Goal: Task Accomplishment & Management: Complete application form

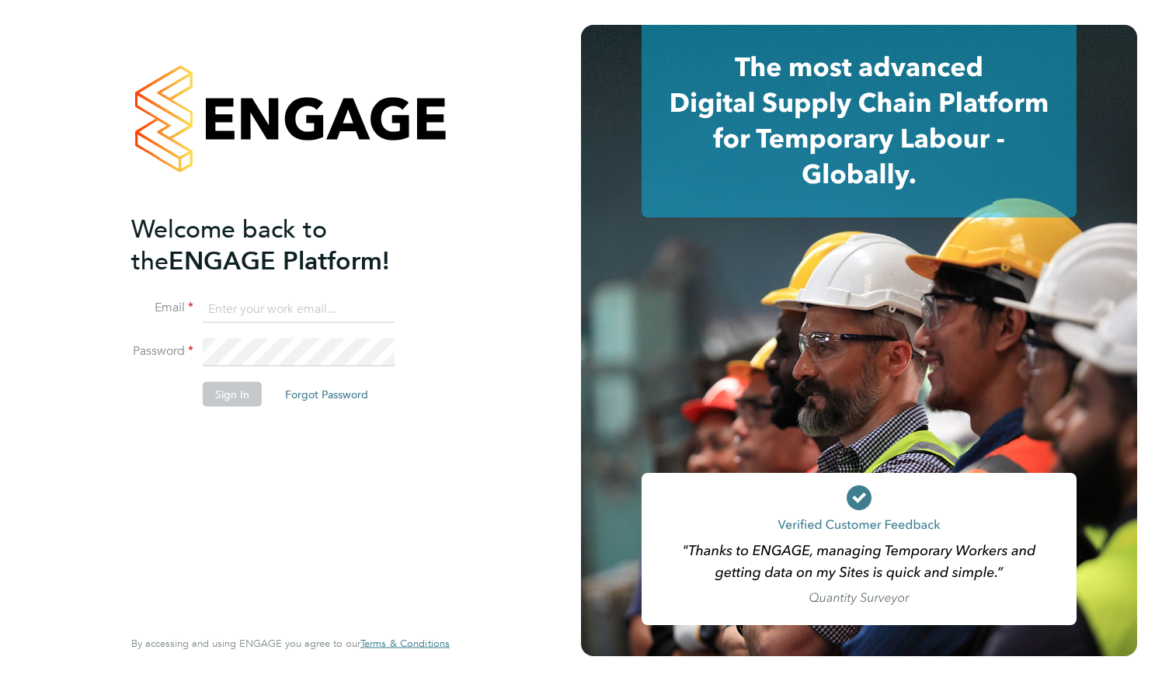
type input "kyle.fallon@novoconsultants.co.uk"
click at [252, 399] on button "Sign In" at bounding box center [232, 393] width 59 height 25
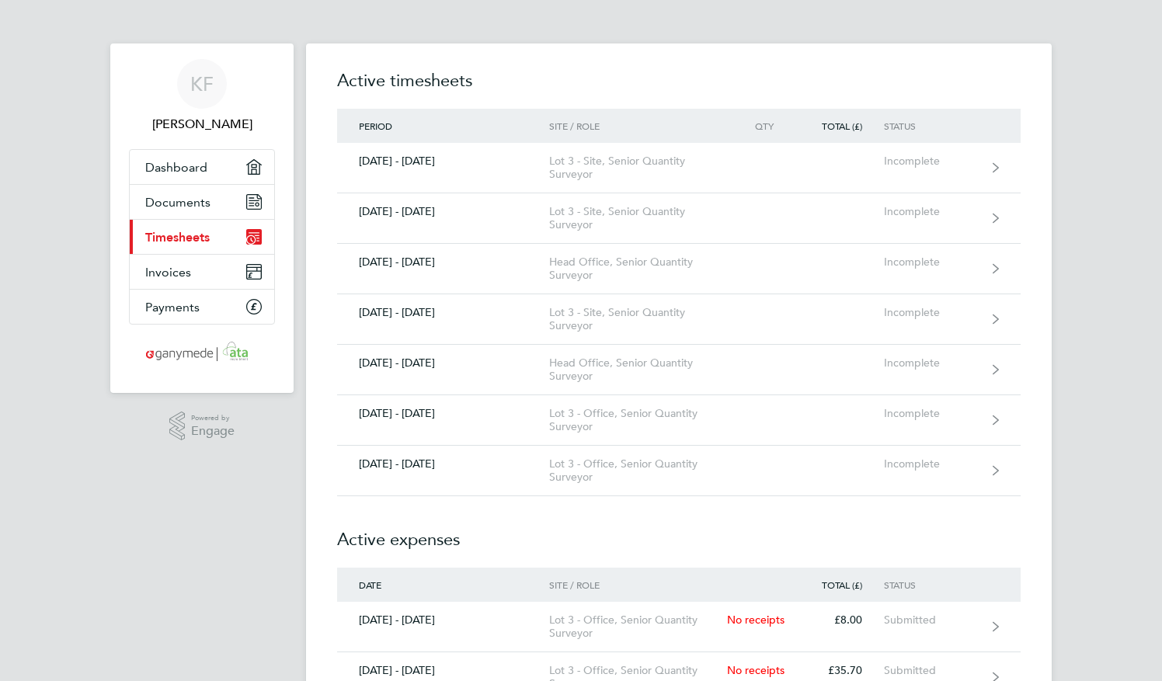
click at [626, 513] on h2 "Active expenses" at bounding box center [678, 531] width 683 height 71
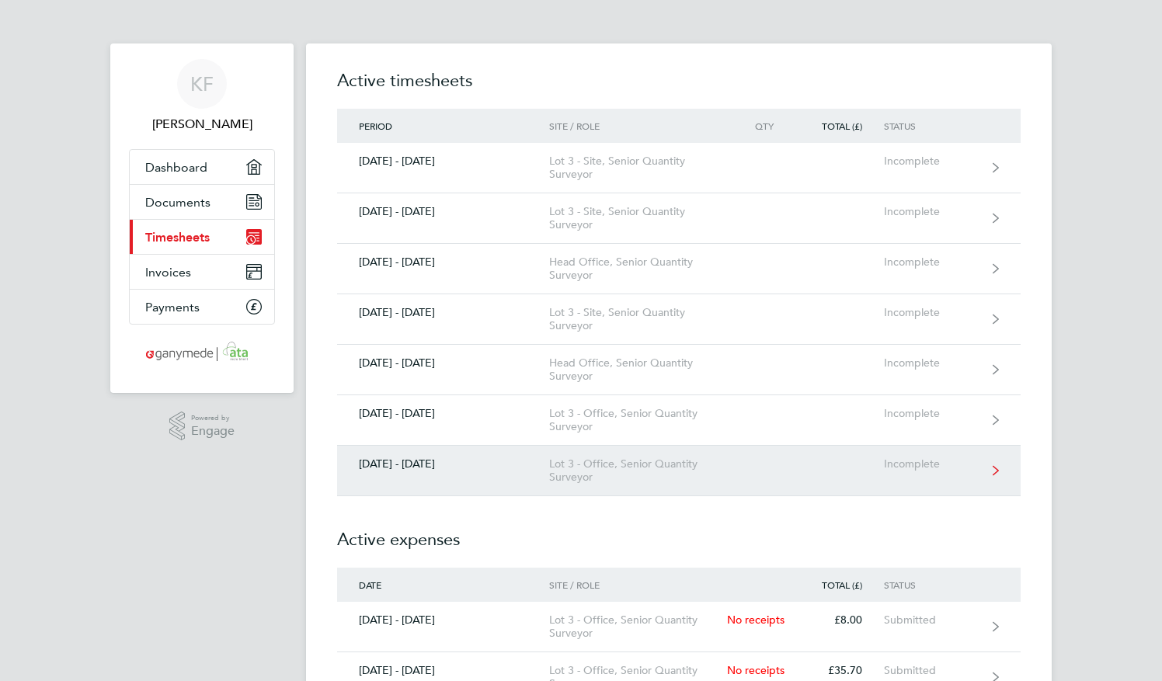
click at [631, 482] on div "Lot 3 - Office, Senior Quantity Surveyor" at bounding box center [638, 470] width 178 height 26
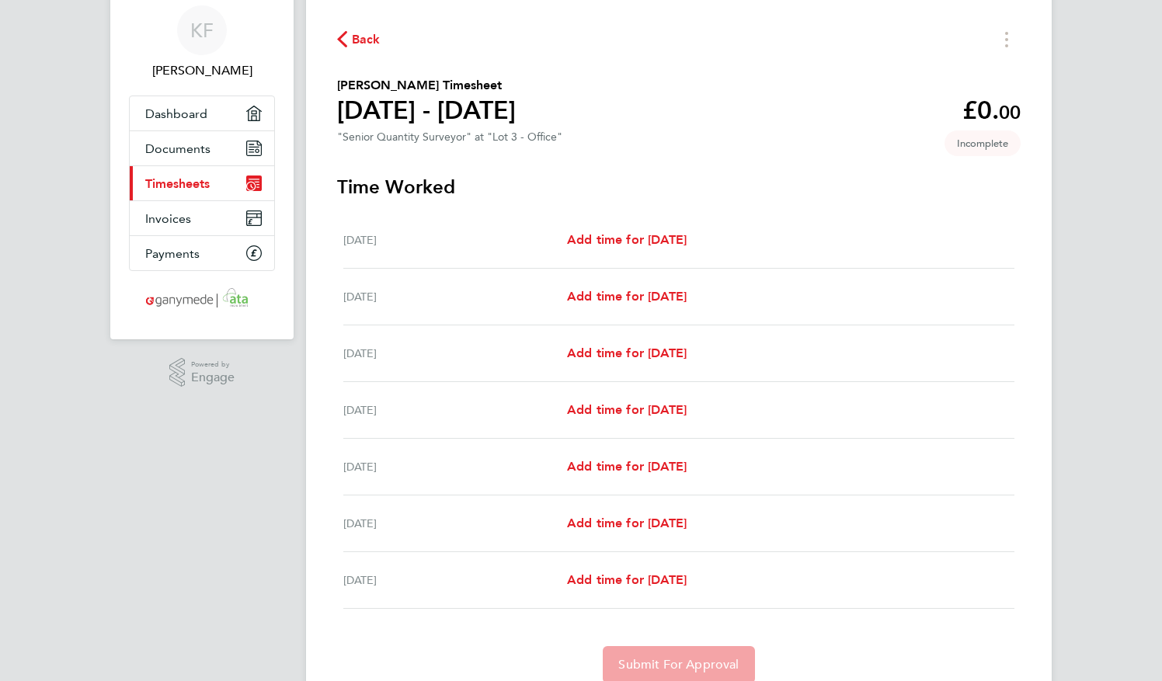
scroll to position [78, 0]
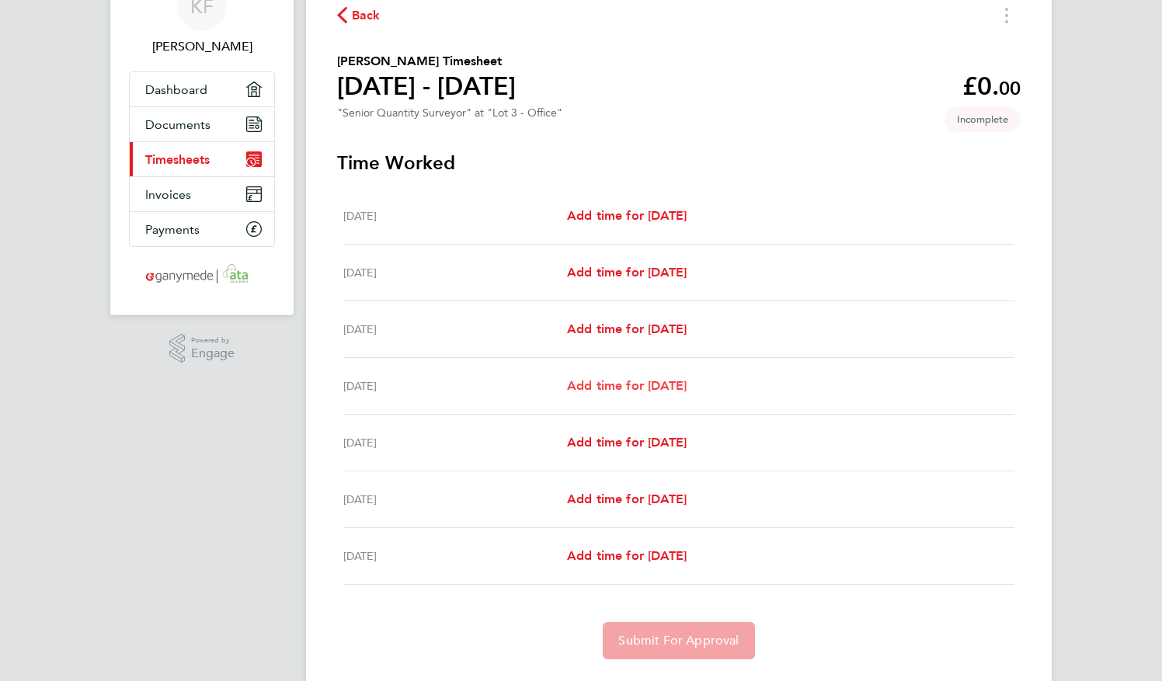
click at [676, 389] on span "Add time for [DATE]" at bounding box center [627, 385] width 120 height 15
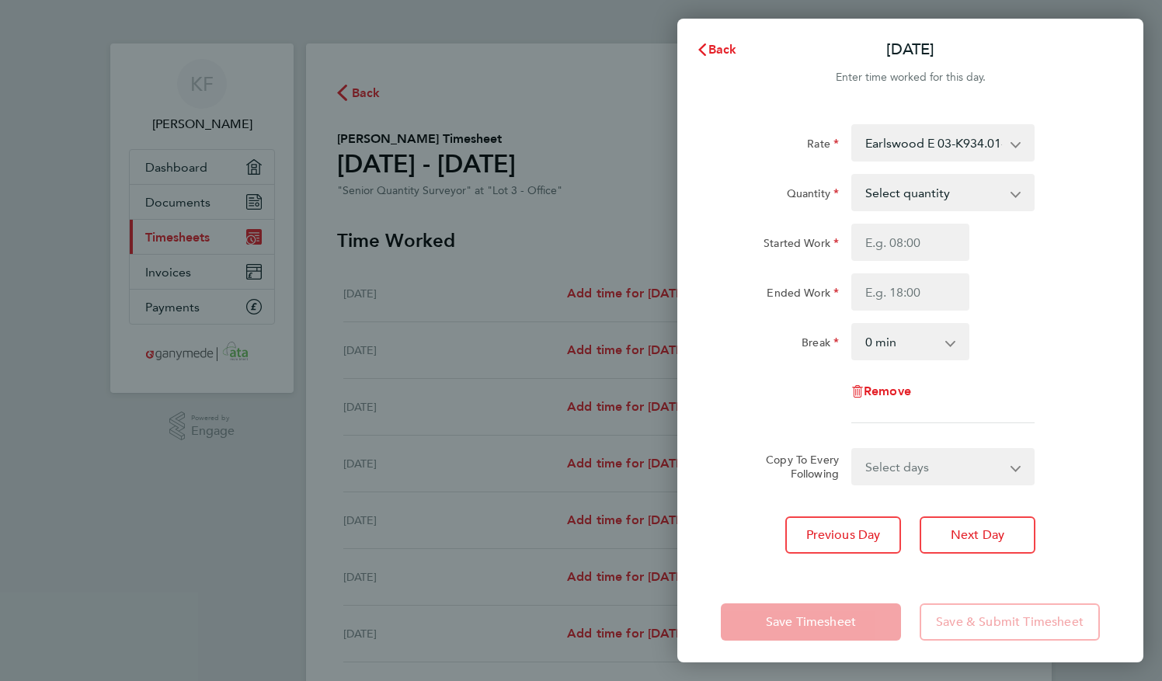
click at [948, 144] on select "Earlswood E 03-K934.01-E 9200087114P - 598.00 Earlswood 03-K934.01-E2 920008711…" at bounding box center [934, 143] width 162 height 34
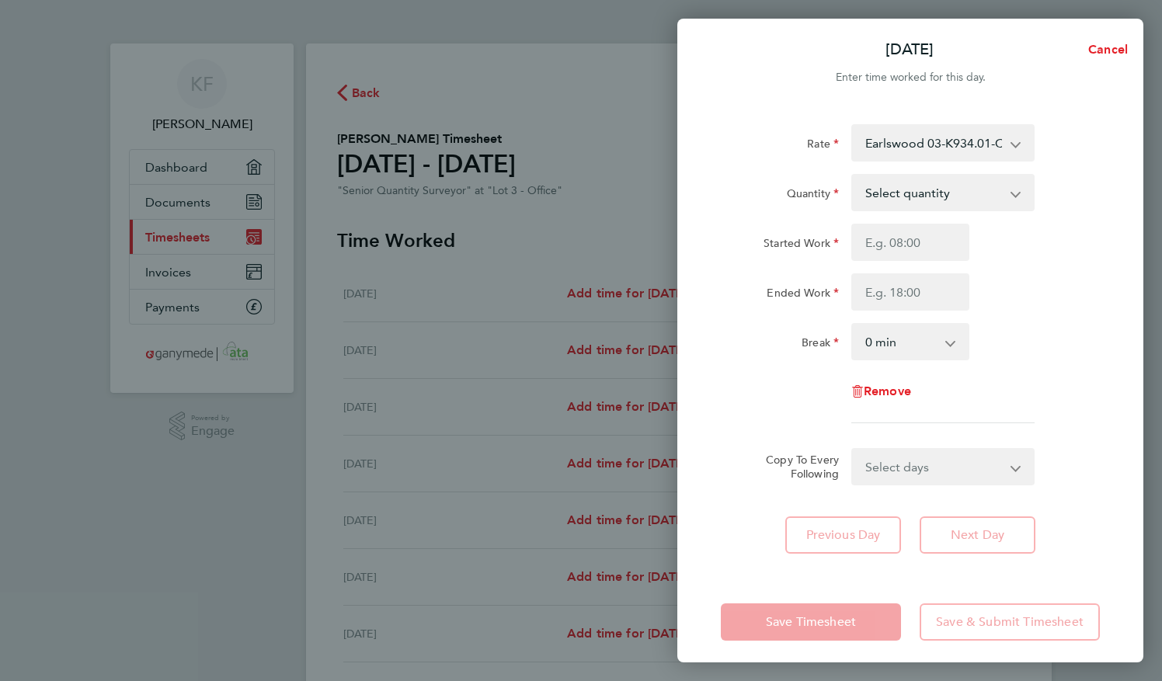
click at [954, 201] on select "Select quantity 0.5 1" at bounding box center [934, 193] width 162 height 34
select select "1"
click at [853, 176] on select "Select quantity 0.5 1" at bounding box center [934, 193] width 162 height 34
click at [920, 242] on input "Started Work" at bounding box center [910, 242] width 118 height 37
type input "08:00"
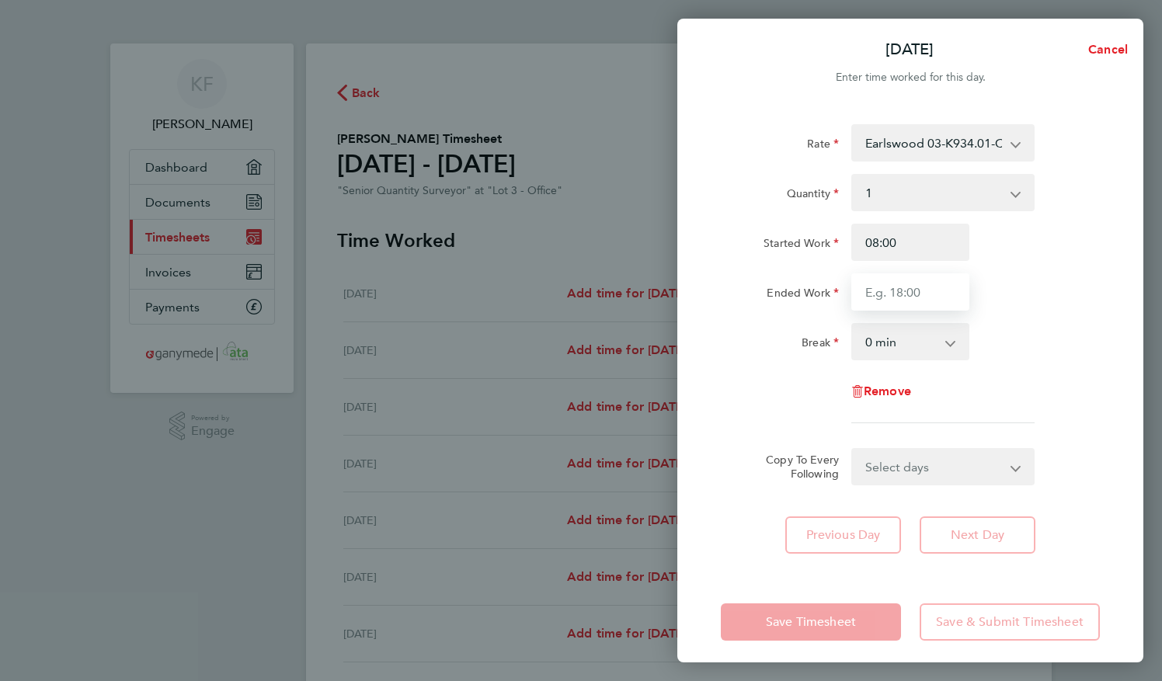
type input "17:30"
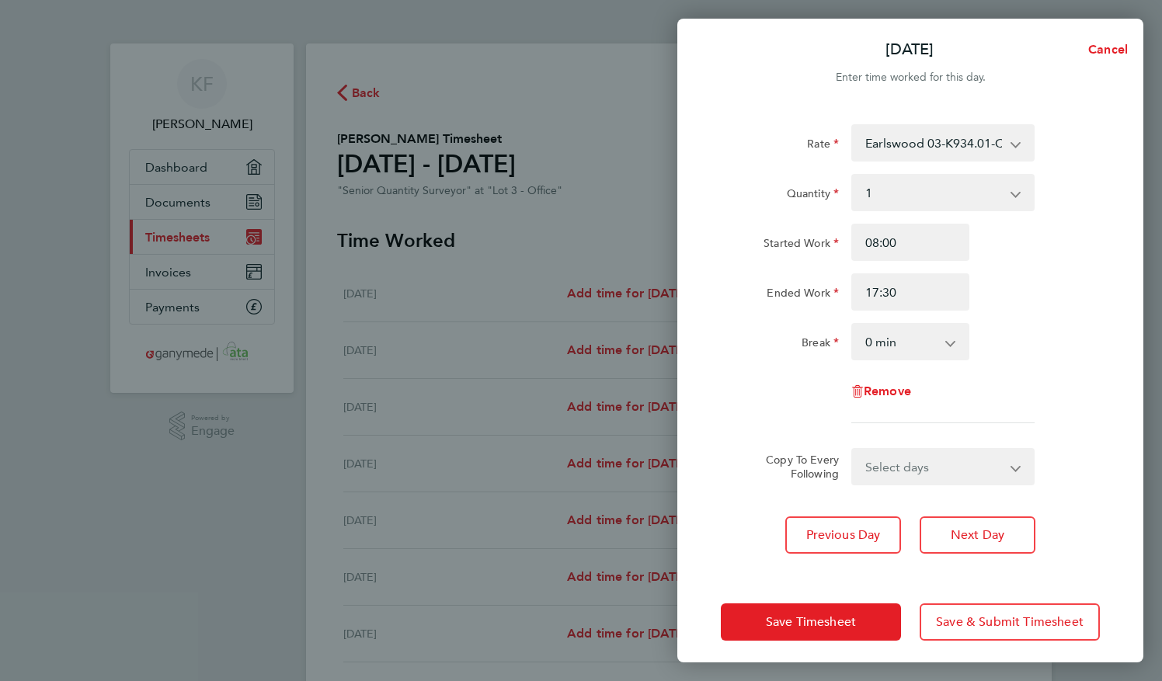
click at [929, 339] on select "0 min 15 min 30 min 45 min 60 min 75 min 90 min" at bounding box center [901, 342] width 96 height 34
select select "30"
click at [853, 325] on select "0 min 15 min 30 min 45 min 60 min 75 min 90 min" at bounding box center [901, 342] width 96 height 34
click at [909, 467] on select "Select days Day Weekend (Sat-Sun) [DATE] [DATE] [DATE]" at bounding box center [934, 467] width 163 height 34
select select "FRI"
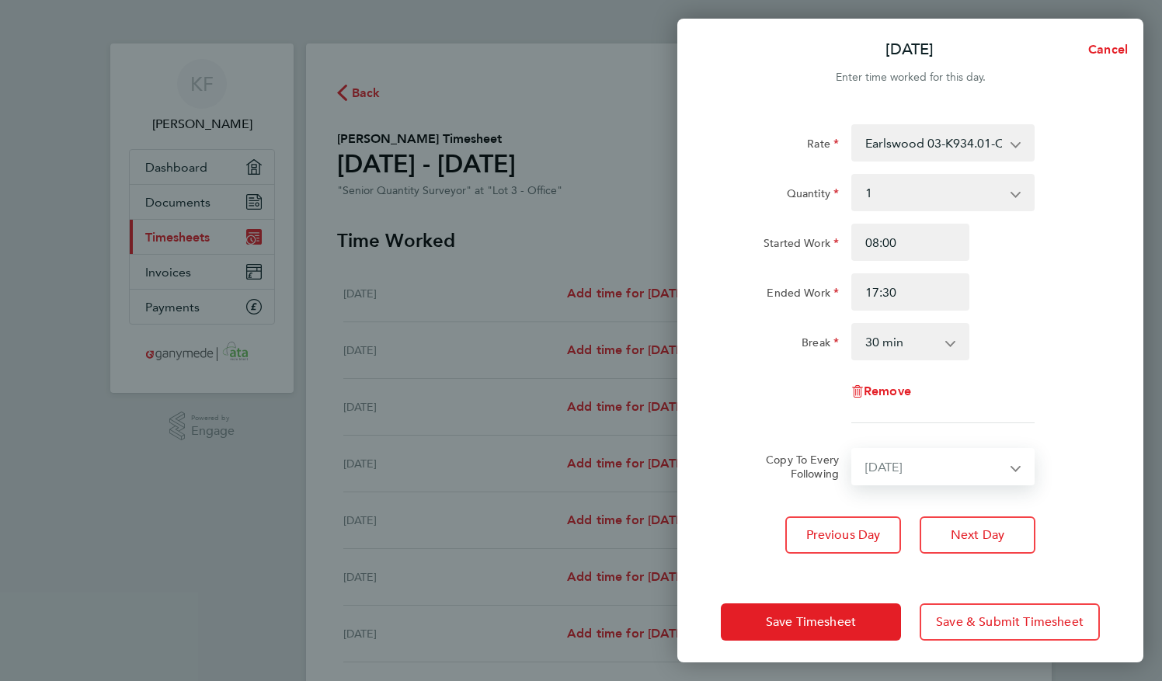
click at [853, 450] on select "Select days Day Weekend (Sat-Sun) [DATE] [DATE] [DATE]" at bounding box center [934, 467] width 163 height 34
select select "[DATE]"
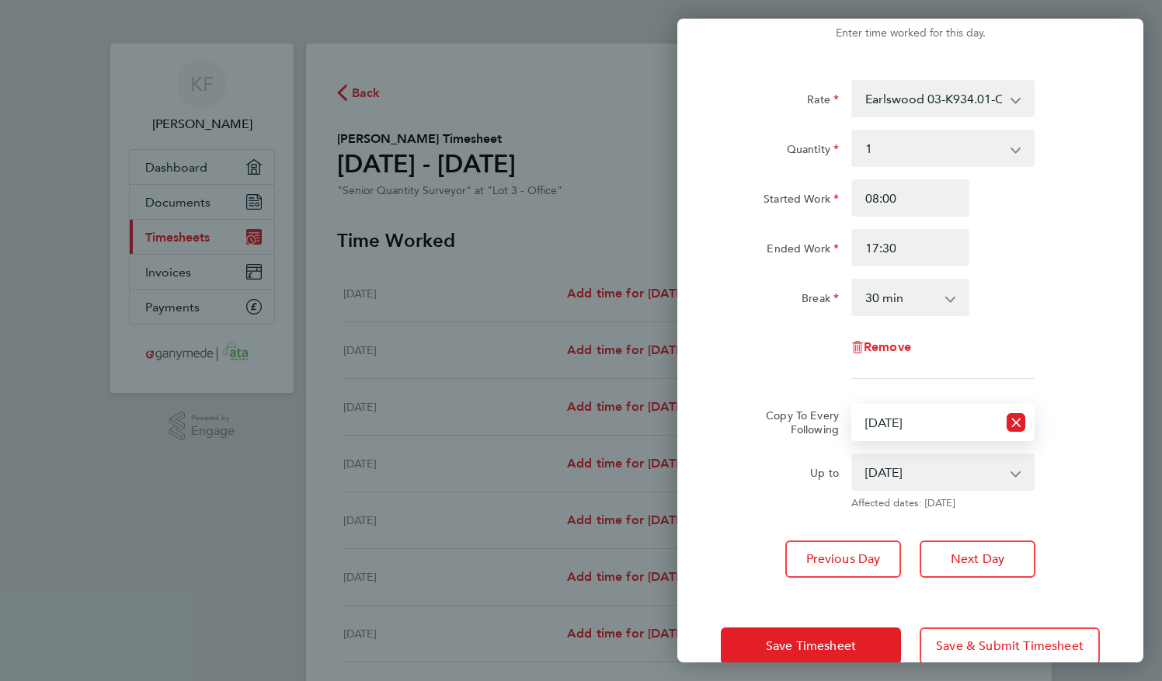
scroll to position [77, 0]
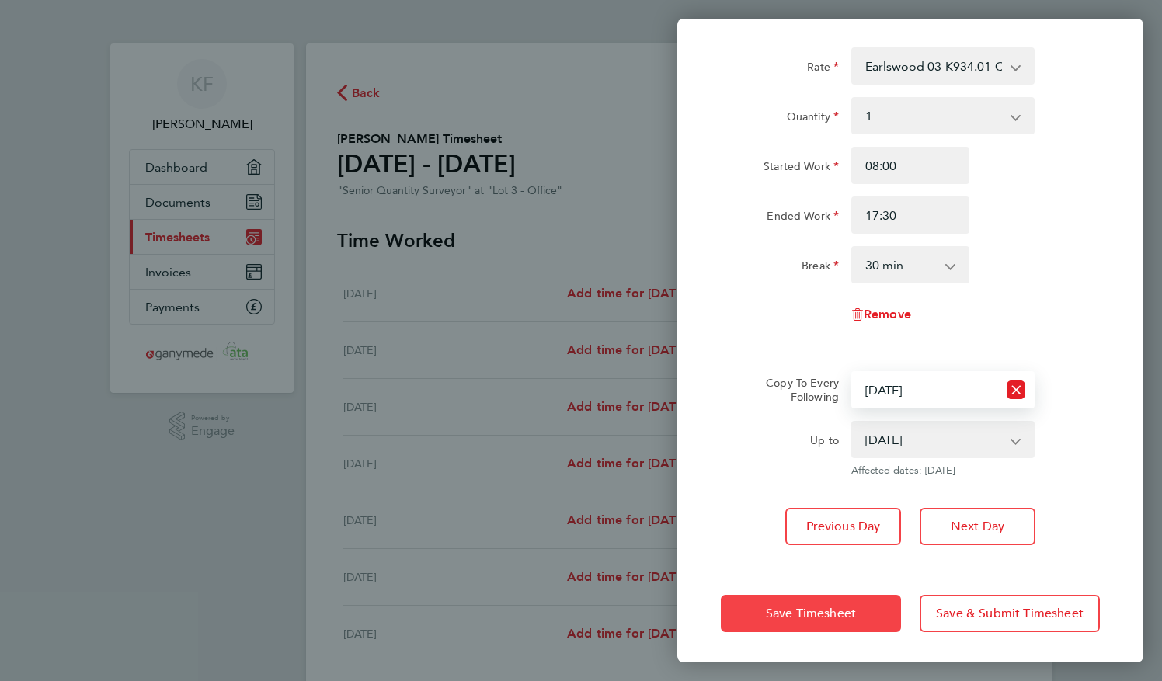
click at [856, 619] on button "Save Timesheet" at bounding box center [811, 613] width 180 height 37
